Goal: Task Accomplishment & Management: Manage account settings

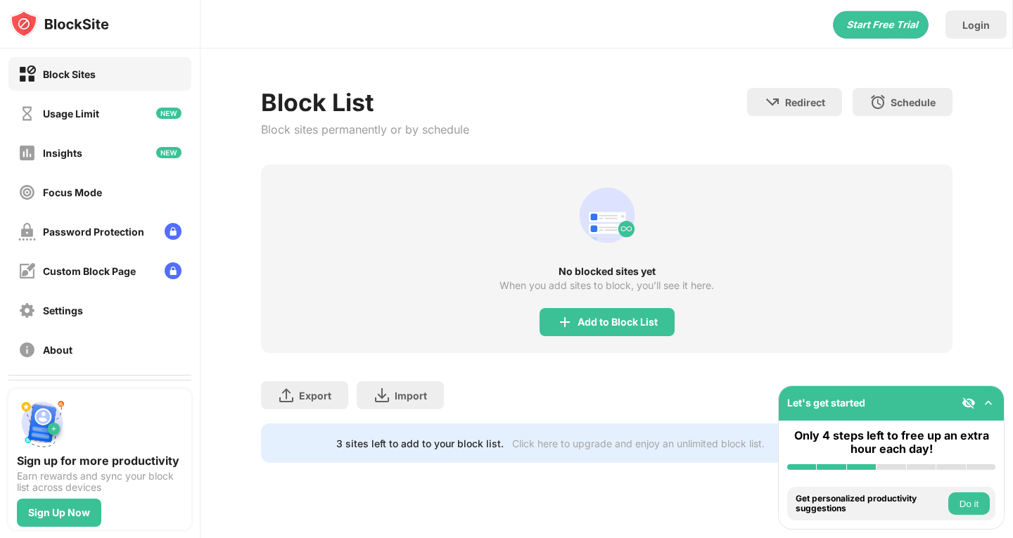
click at [992, 401] on img at bounding box center [988, 403] width 14 height 14
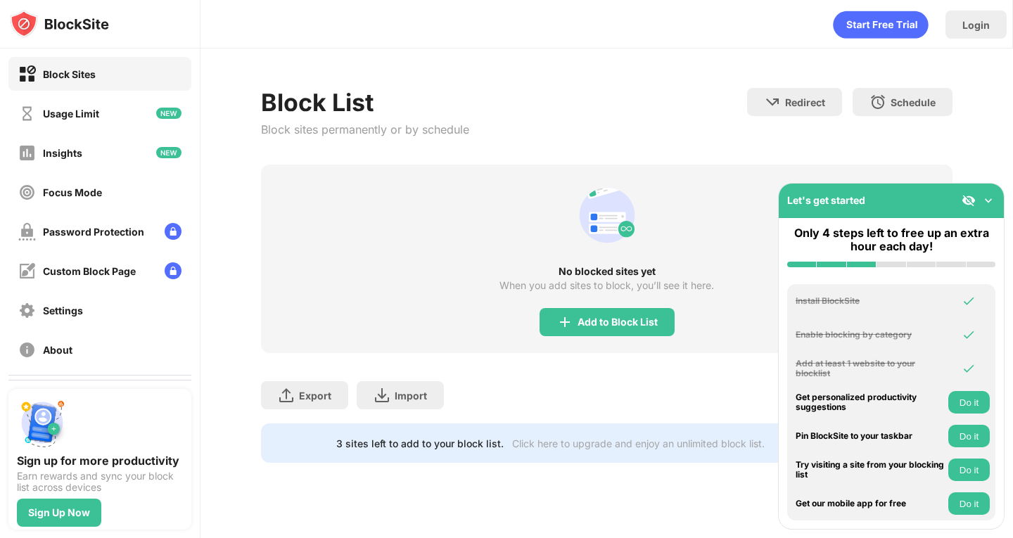
click at [991, 200] on img at bounding box center [988, 200] width 14 height 14
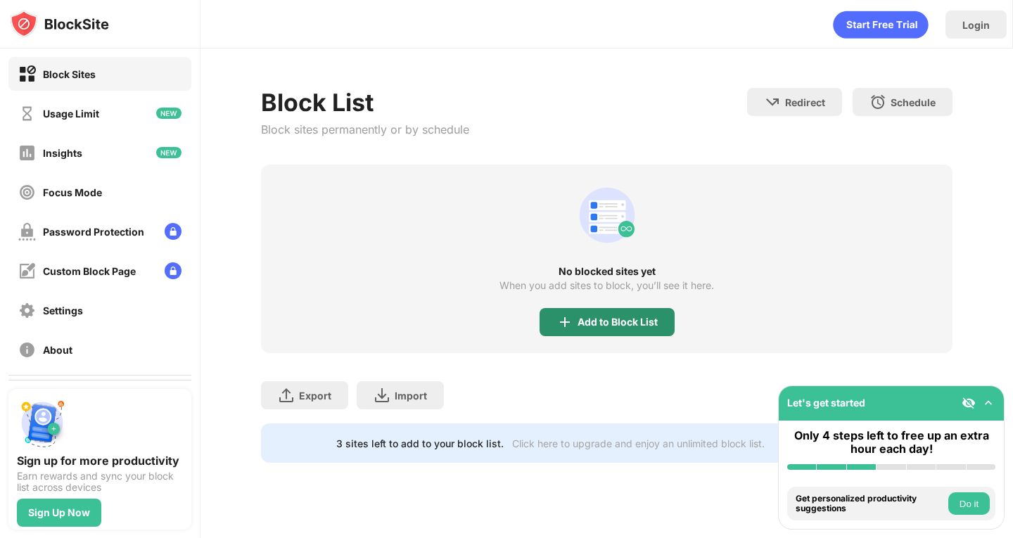
click at [611, 326] on div "Add to Block List" at bounding box center [617, 322] width 80 height 11
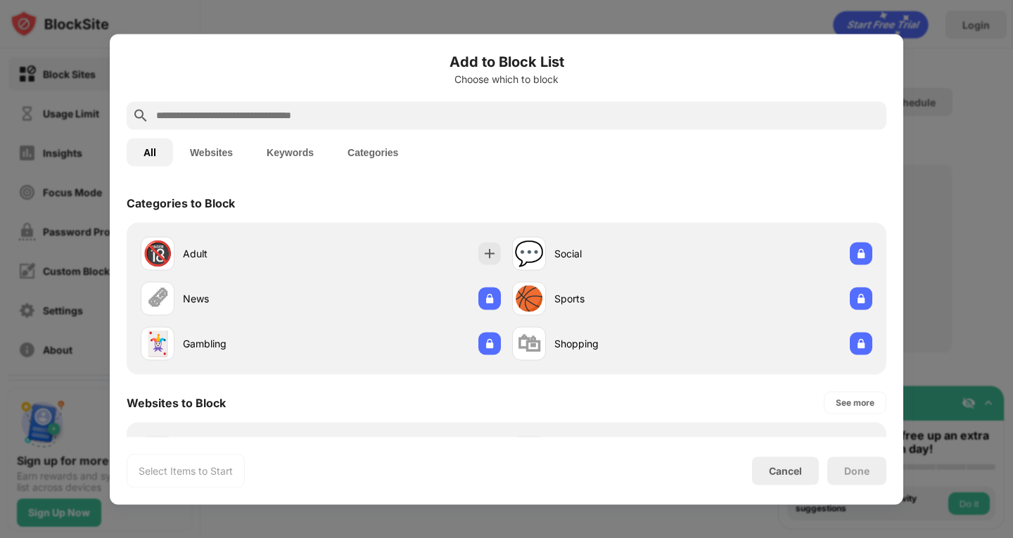
click at [407, 108] on input "text" at bounding box center [518, 115] width 726 height 17
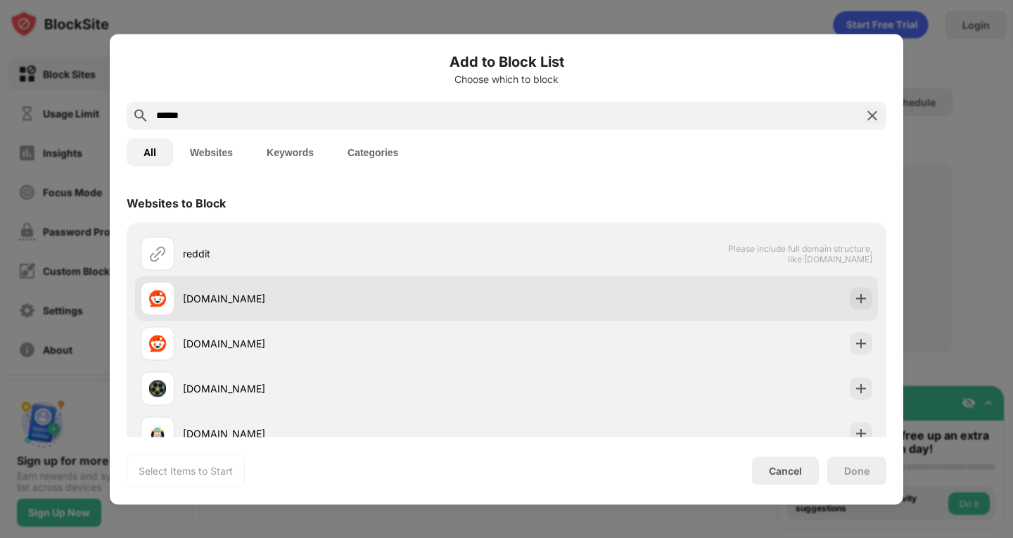
type input "******"
click at [234, 288] on div "[DOMAIN_NAME]" at bounding box center [324, 298] width 366 height 34
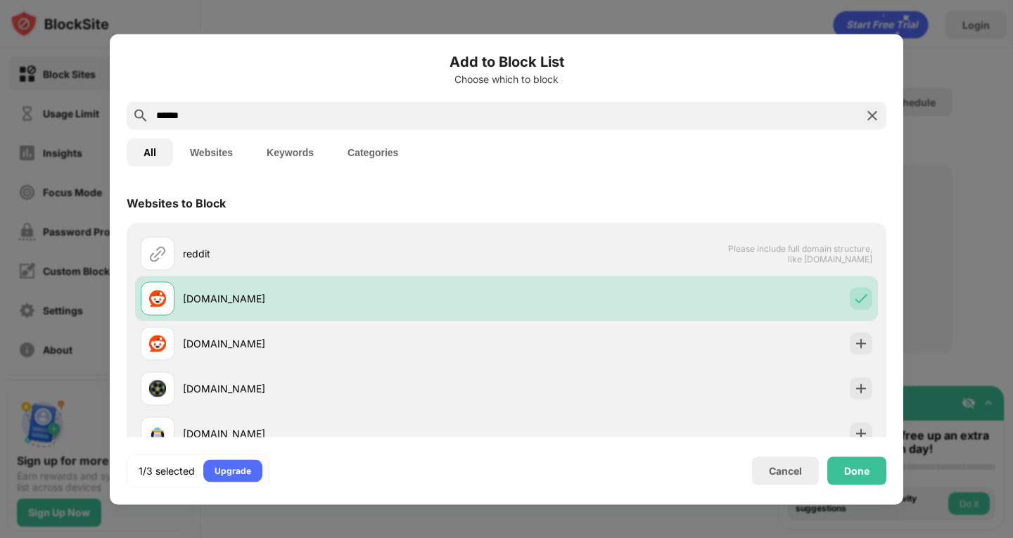
drag, startPoint x: 264, startPoint y: 120, endPoint x: 153, endPoint y: 106, distance: 112.6
click at [153, 106] on div "******" at bounding box center [507, 115] width 760 height 28
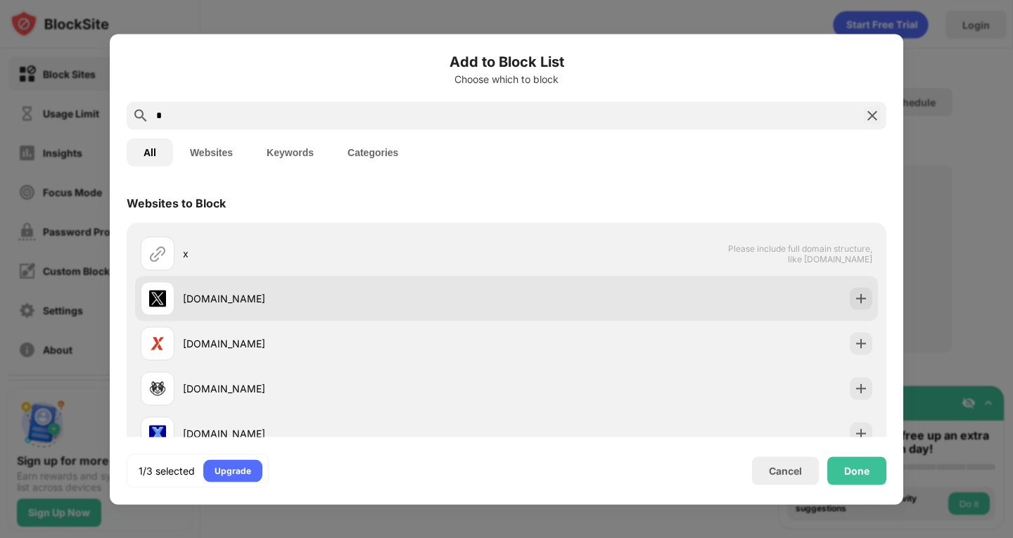
type input "*"
click at [250, 310] on div "[DOMAIN_NAME]" at bounding box center [324, 298] width 366 height 34
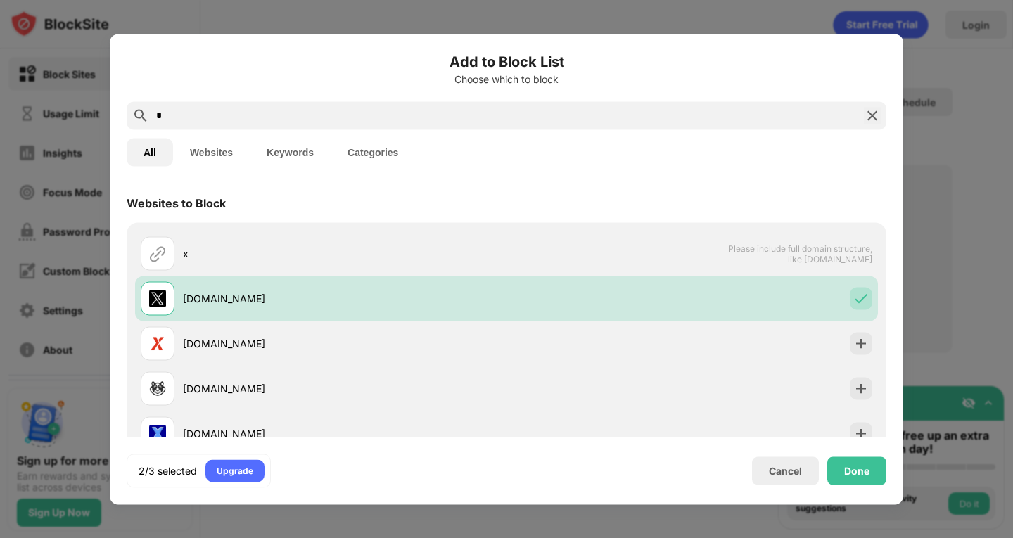
click at [287, 125] on div "*" at bounding box center [507, 115] width 760 height 28
click at [288, 115] on input "*" at bounding box center [506, 115] width 703 height 17
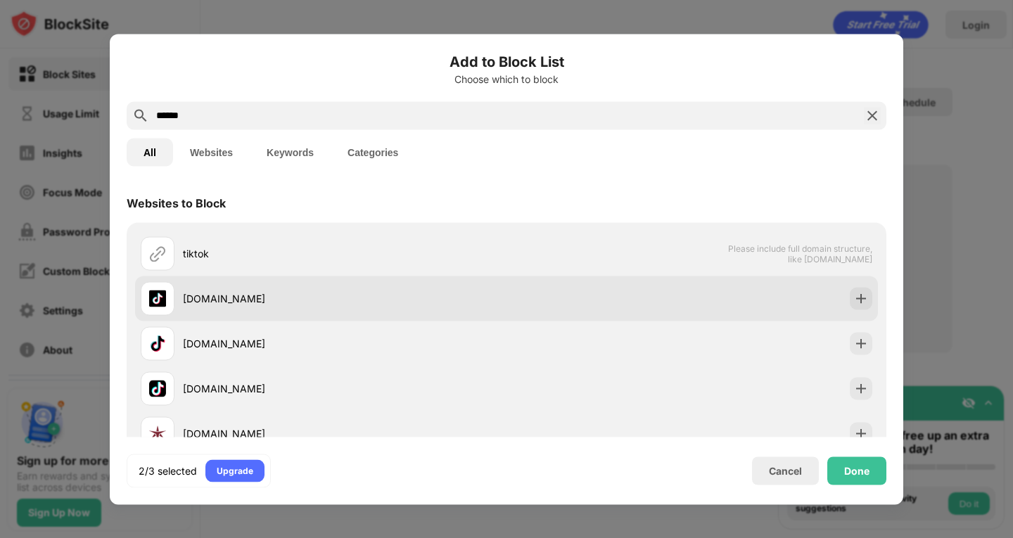
type input "******"
click at [307, 299] on div "[DOMAIN_NAME]" at bounding box center [345, 298] width 324 height 15
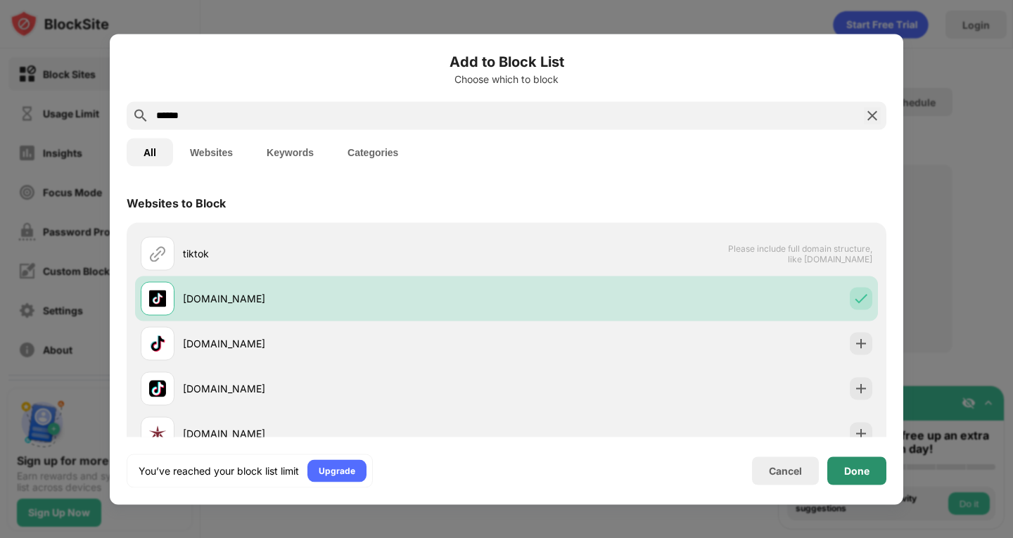
click at [859, 466] on div "Done" at bounding box center [856, 470] width 25 height 11
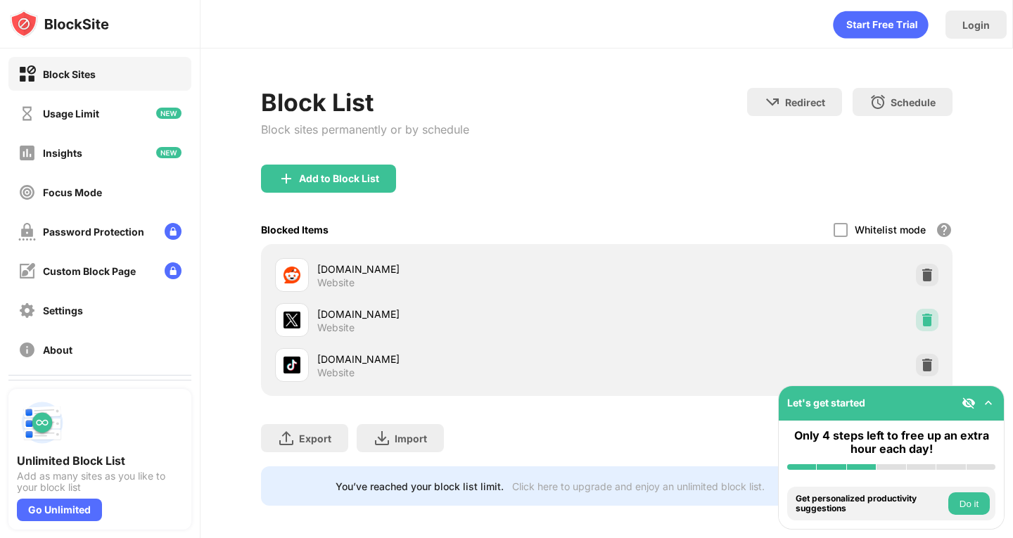
click at [916, 324] on div at bounding box center [927, 320] width 23 height 23
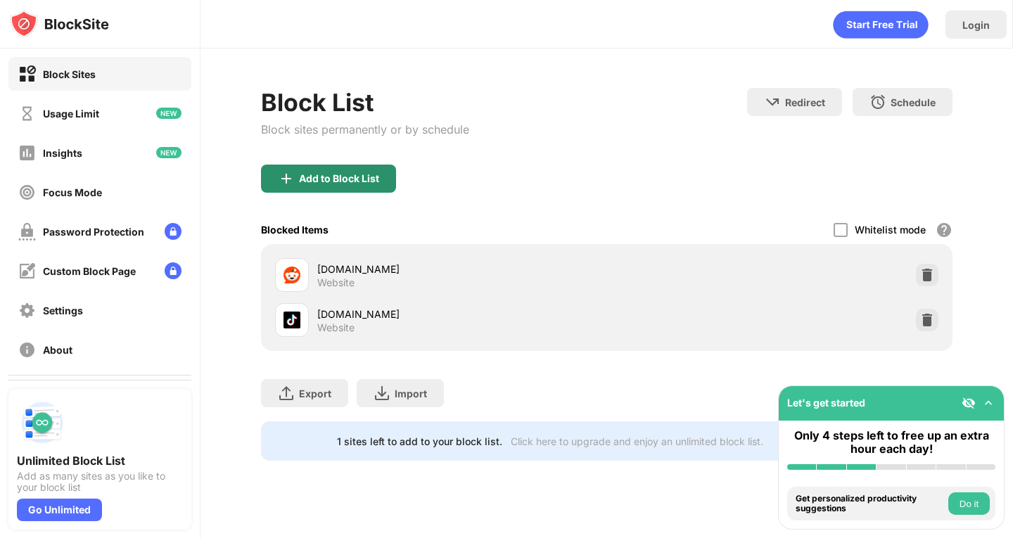
click at [328, 190] on div "Add to Block List" at bounding box center [328, 179] width 135 height 28
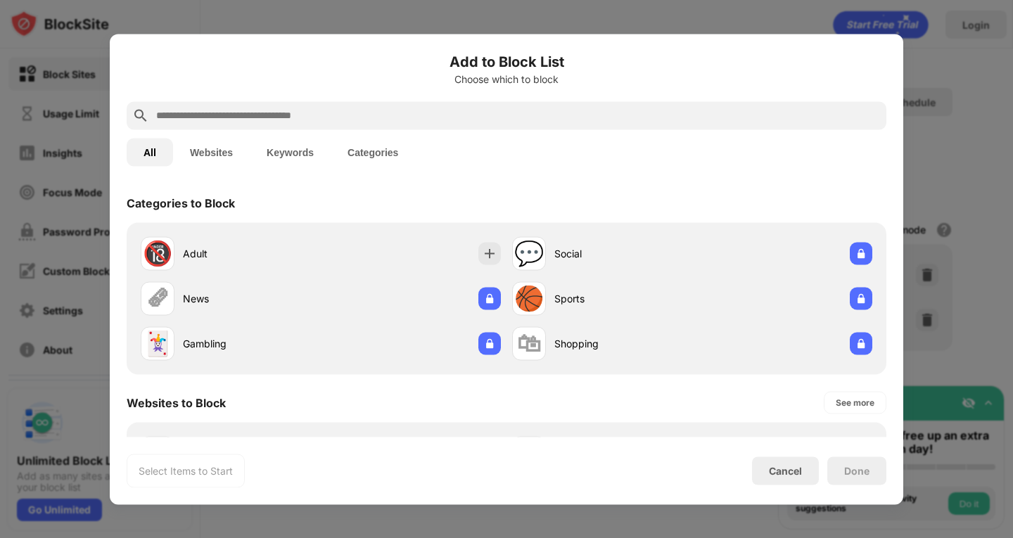
click at [271, 113] on input "text" at bounding box center [518, 115] width 726 height 17
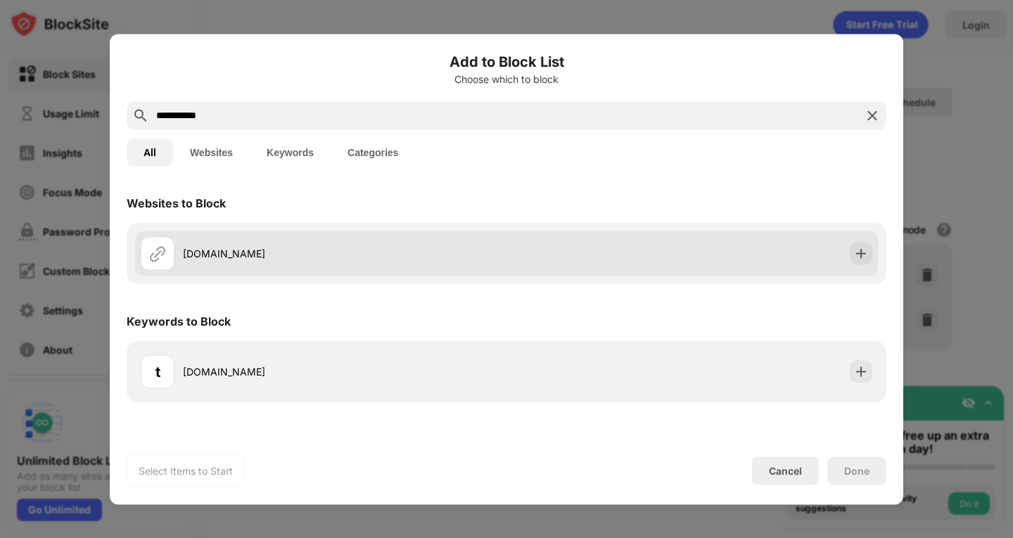
type input "**********"
click at [243, 268] on div "[DOMAIN_NAME]" at bounding box center [324, 253] width 366 height 34
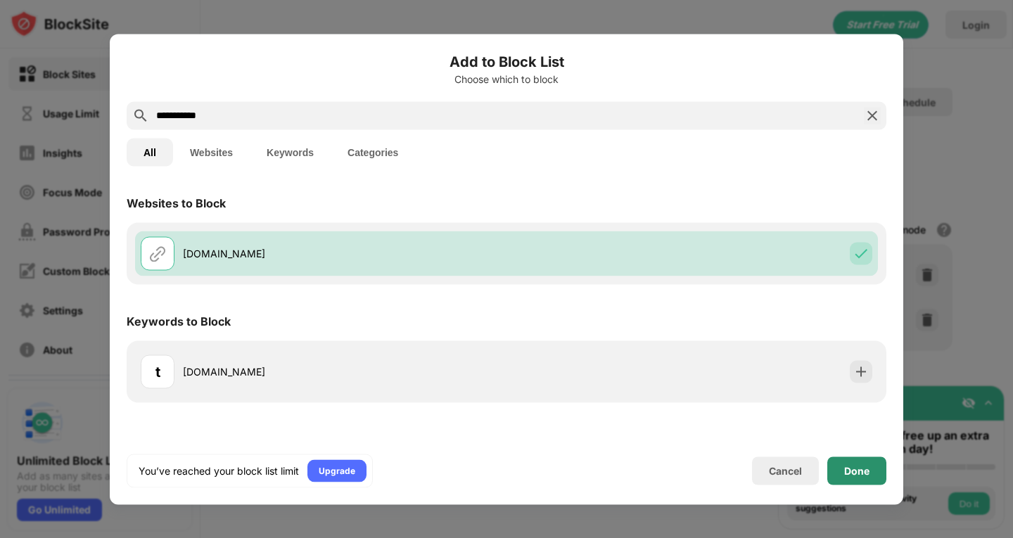
click at [845, 465] on div "Done" at bounding box center [856, 470] width 25 height 11
